Goal: Task Accomplishment & Management: Manage account settings

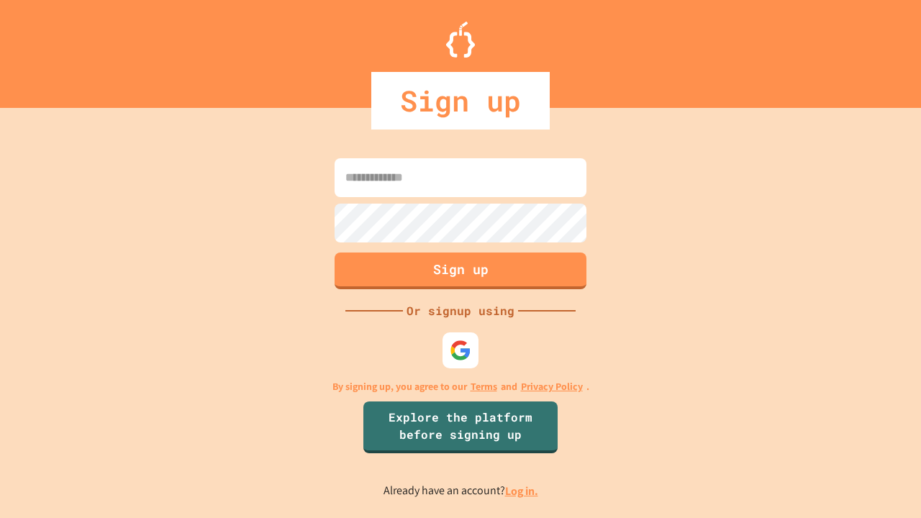
click at [522, 490] on link "Log in." at bounding box center [521, 490] width 33 height 15
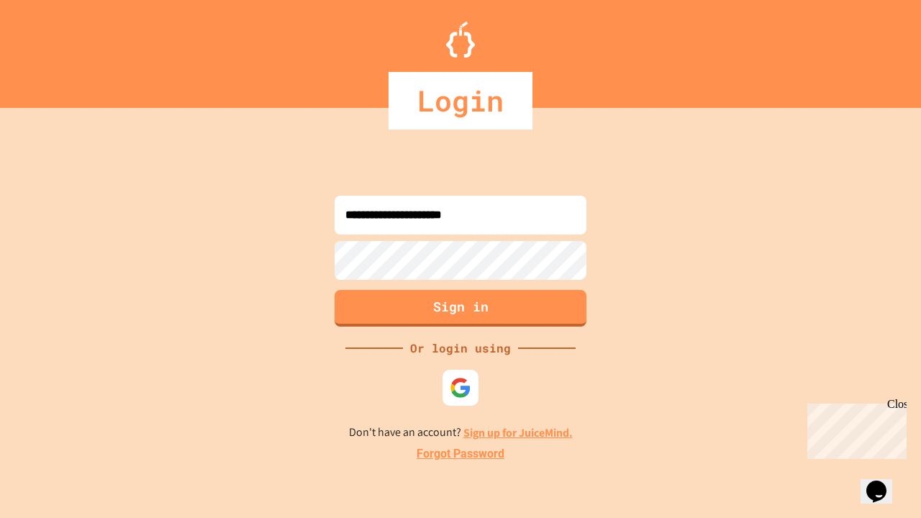
type input "**********"
